Goal: Navigation & Orientation: Find specific page/section

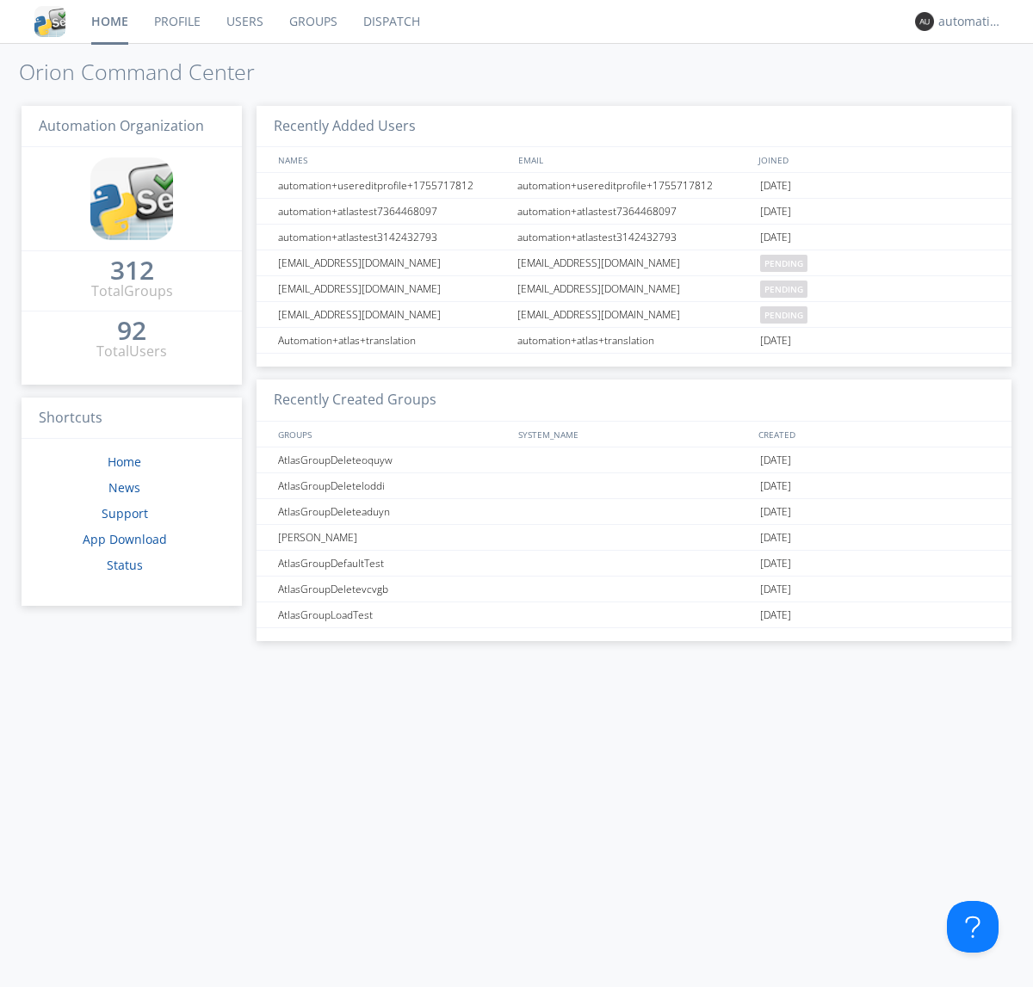
click at [390, 22] on link "Dispatch" at bounding box center [391, 21] width 83 height 43
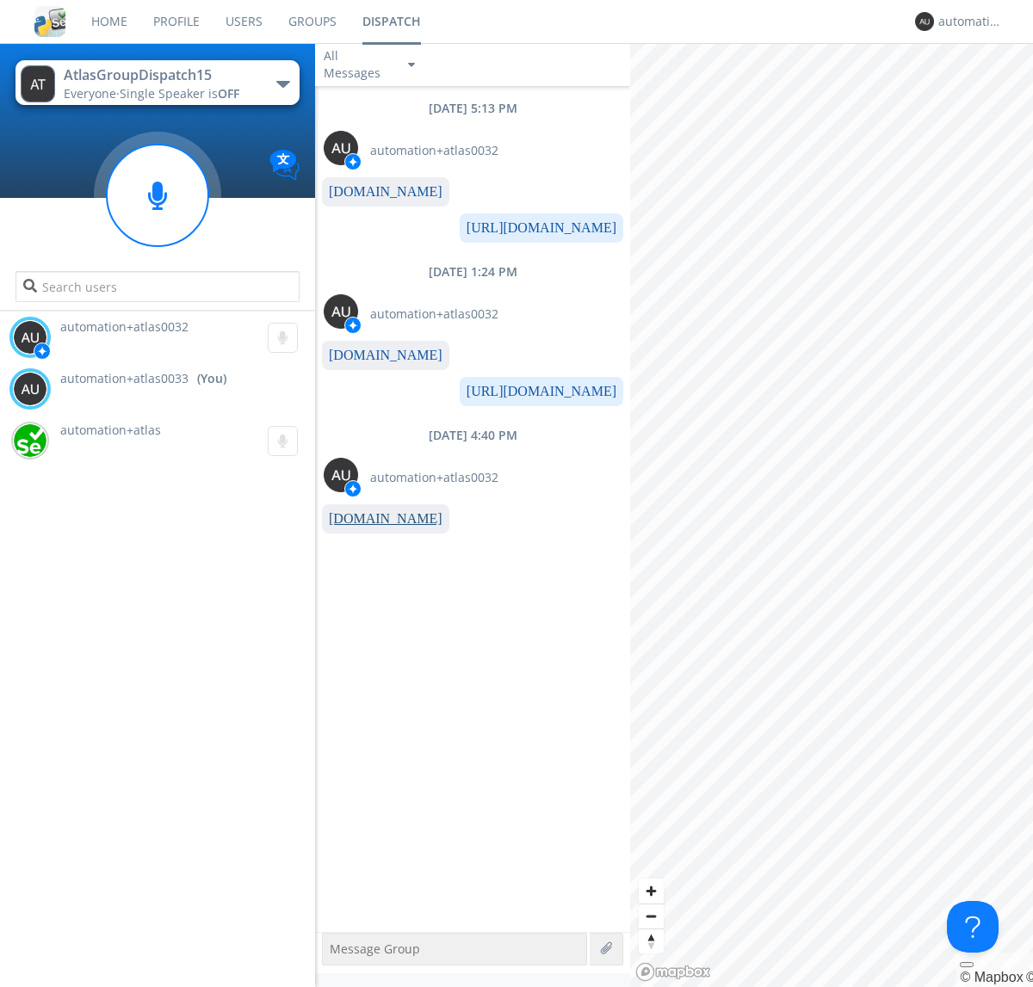
click at [377, 519] on link "[DOMAIN_NAME]" at bounding box center [386, 518] width 114 height 15
type textarea "[URL][DOMAIN_NAME]"
click at [966, 22] on div "automation+atlas0033" at bounding box center [970, 21] width 65 height 17
